Goal: Download file/media

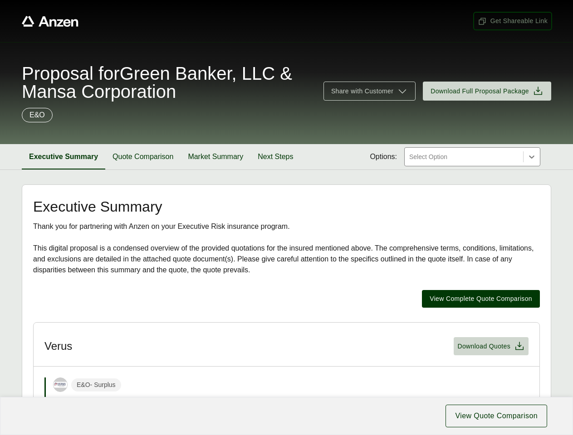
click at [513, 21] on span "Get Shareable Link" at bounding box center [513, 21] width 70 height 10
click at [369, 91] on span "Share with Customer" at bounding box center [362, 92] width 62 height 10
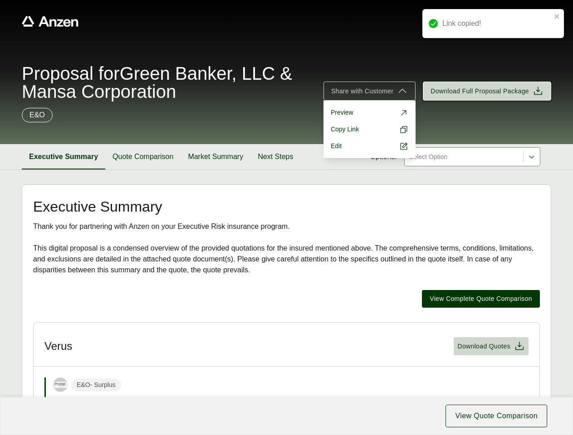
click at [487, 91] on span "Download Full Proposal Package" at bounding box center [479, 92] width 98 height 10
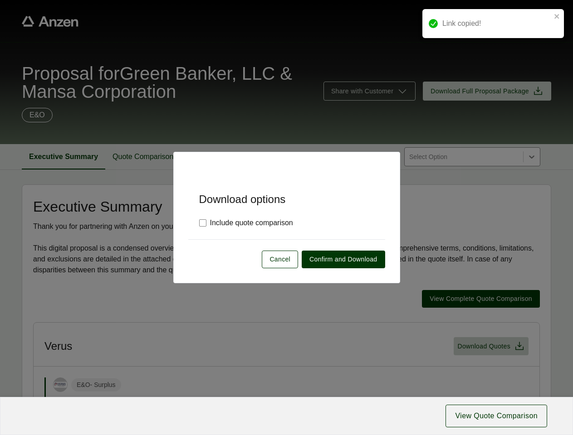
click at [63, 157] on div "Download options Include quote comparison Cancel Confirm and Download" at bounding box center [286, 217] width 573 height 435
click at [143, 157] on div "Download options Include quote comparison Cancel Confirm and Download" at bounding box center [286, 217] width 573 height 435
click at [215, 157] on div "Download options Include quote comparison Cancel Confirm and Download" at bounding box center [286, 217] width 227 height 131
click at [275, 157] on div "Download options Include quote comparison Cancel Confirm and Download" at bounding box center [286, 217] width 227 height 131
click at [481, 299] on div "Download options Include quote comparison Cancel Confirm and Download" at bounding box center [286, 217] width 573 height 435
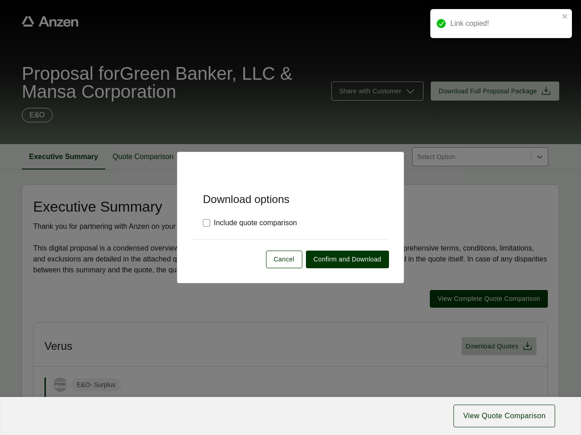
click at [286, 379] on div "Download options Include quote comparison Cancel Confirm and Download" at bounding box center [290, 217] width 581 height 435
click at [491, 347] on div "Download options Include quote comparison Cancel Confirm and Download" at bounding box center [290, 217] width 581 height 435
